Goal: Navigation & Orientation: Find specific page/section

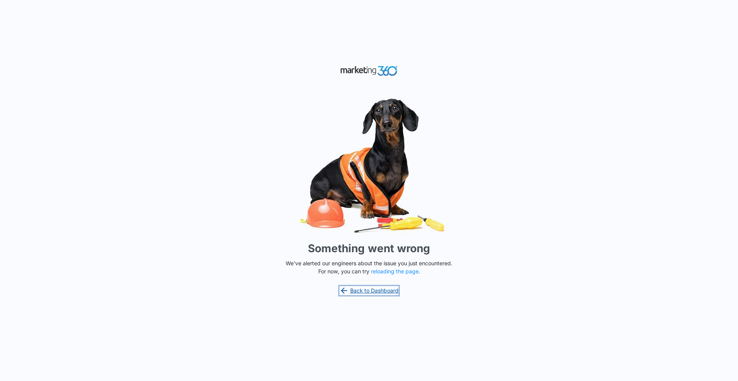
click at [350, 290] on link "Back to Dashboard" at bounding box center [368, 290] width 59 height 9
